Goal: Task Accomplishment & Management: Manage account settings

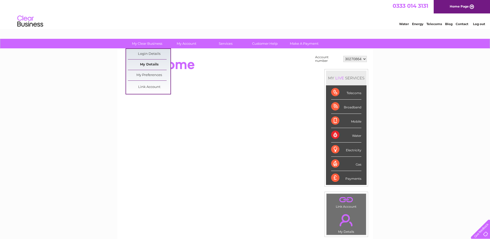
click at [154, 62] on link "My Details" at bounding box center [149, 64] width 43 height 10
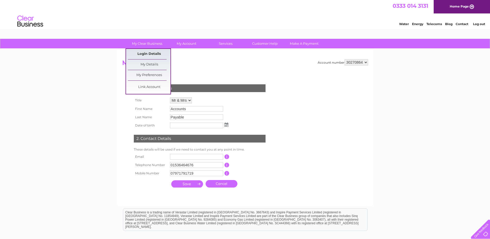
click at [151, 53] on link "Login Details" at bounding box center [149, 54] width 43 height 10
